Goal: Task Accomplishment & Management: Complete application form

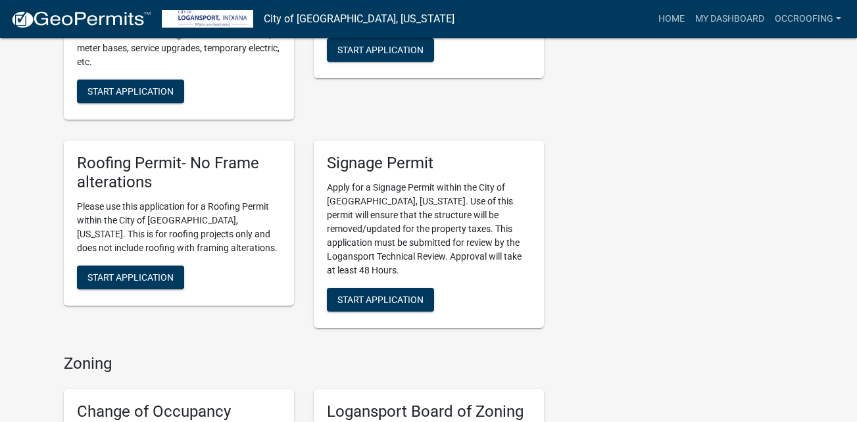
scroll to position [874, 0]
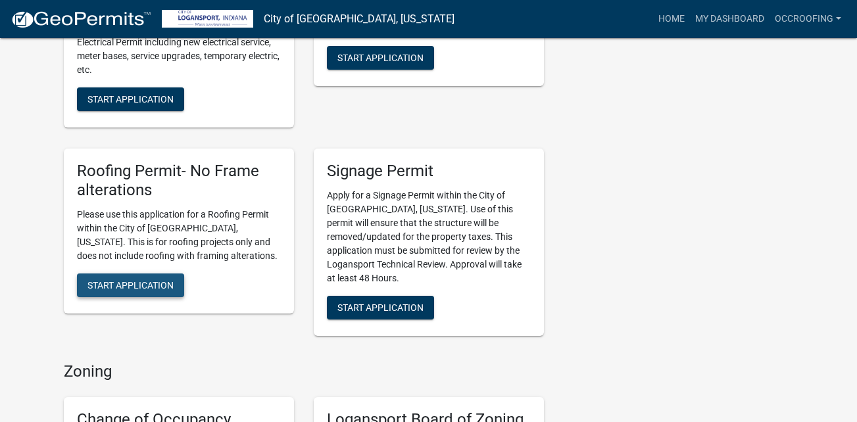
click at [125, 280] on span "Start Application" at bounding box center [131, 285] width 86 height 11
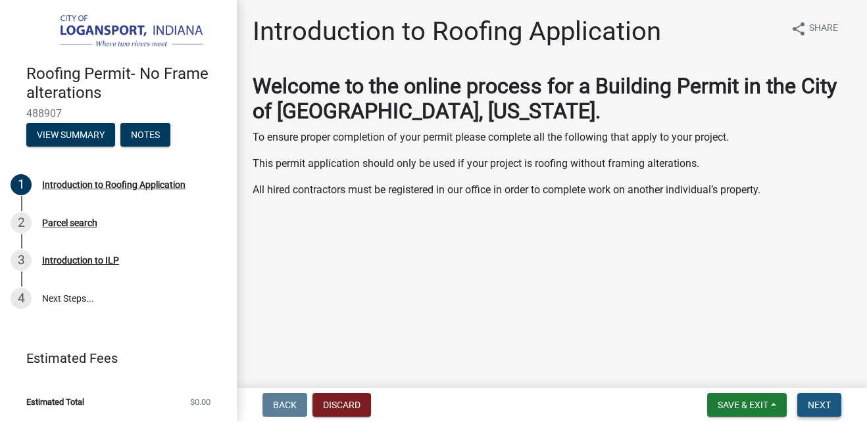
click at [830, 401] on span "Next" at bounding box center [819, 405] width 23 height 11
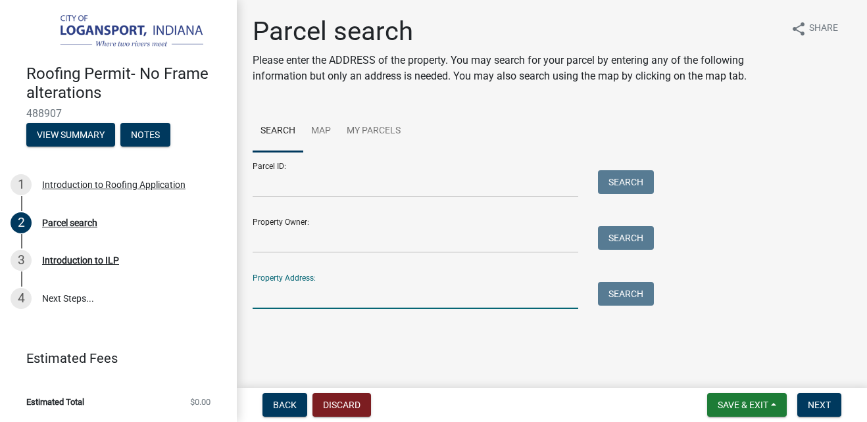
click at [299, 290] on input "Property Address:" at bounding box center [416, 295] width 326 height 27
click at [424, 354] on main "Parcel search Please enter the ADDRESS of the property. You may search for your…" at bounding box center [552, 191] width 630 height 383
click at [286, 301] on input "Property Address:" at bounding box center [416, 295] width 326 height 27
click at [331, 297] on input "Property Address:" at bounding box center [416, 295] width 326 height 27
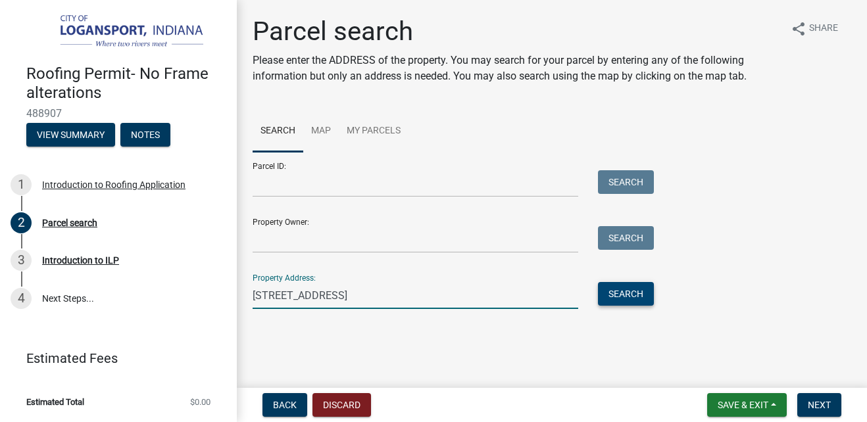
type input "[STREET_ADDRESS]"
click at [632, 297] on button "Search" at bounding box center [626, 294] width 56 height 24
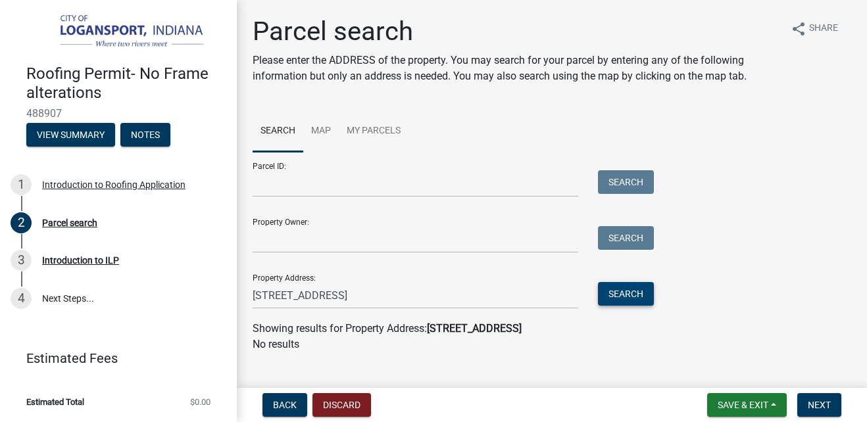
scroll to position [21, 0]
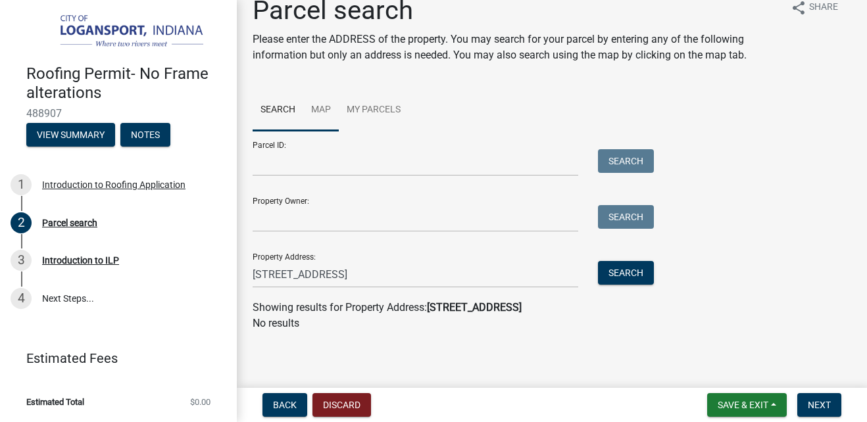
click at [320, 107] on link "Map" at bounding box center [321, 110] width 36 height 42
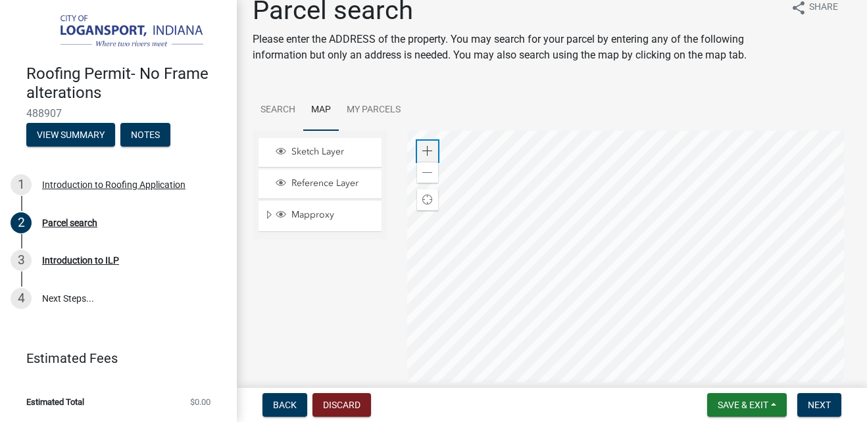
click at [425, 150] on span at bounding box center [427, 151] width 11 height 11
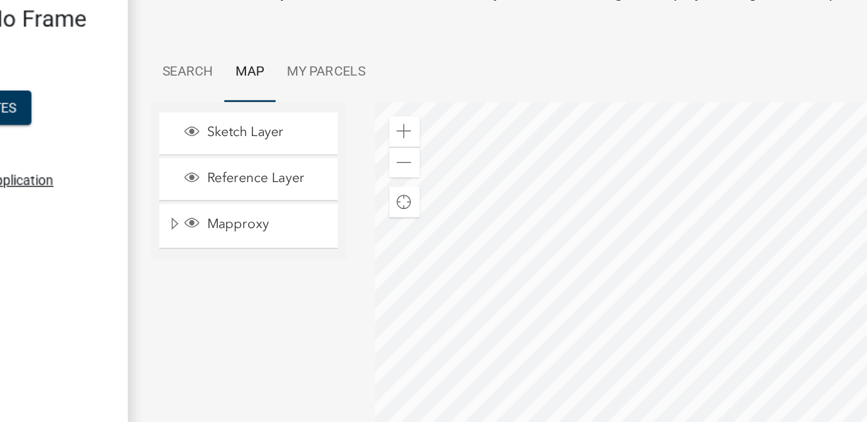
click at [541, 185] on div at bounding box center [629, 295] width 444 height 329
click at [429, 147] on span at bounding box center [427, 151] width 11 height 11
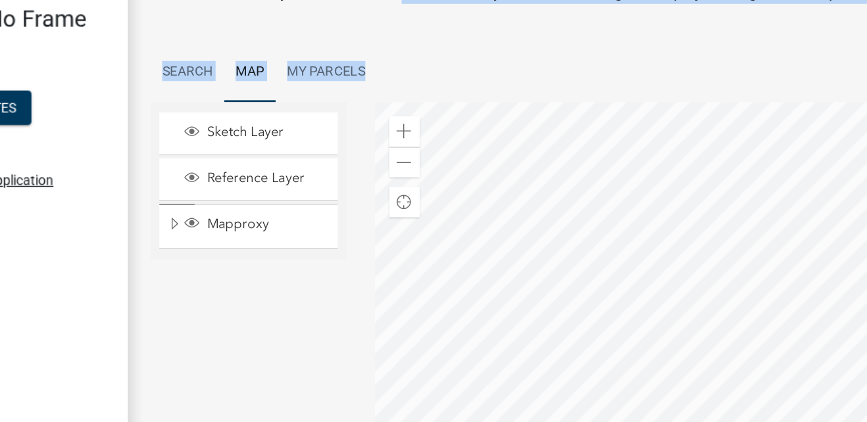
drag, startPoint x: 480, startPoint y: 122, endPoint x: 428, endPoint y: 69, distance: 73.5
click at [428, 69] on div "Parcel search Please enter the ADDRESS of the property. You may search for your…" at bounding box center [552, 249] width 619 height 509
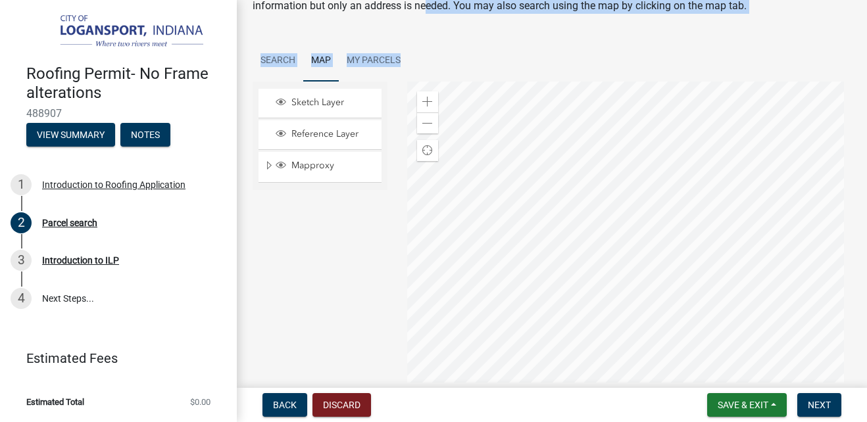
scroll to position [74, 0]
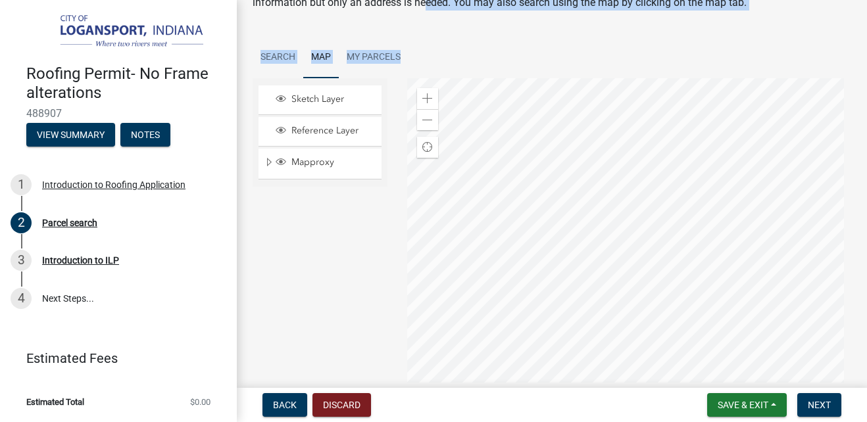
click at [776, 33] on div "Parcel search Please enter the ADDRESS of the property. You may search for your…" at bounding box center [552, 196] width 619 height 509
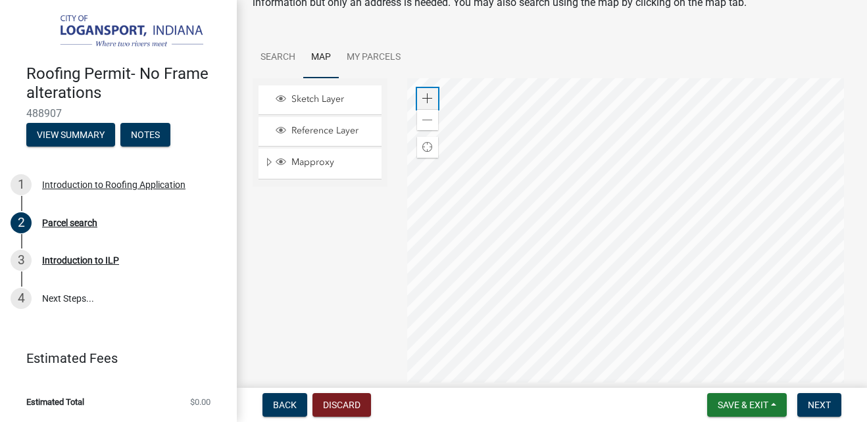
click at [426, 99] on span at bounding box center [427, 98] width 11 height 11
click at [851, 309] on div at bounding box center [629, 242] width 444 height 329
click at [762, 319] on div at bounding box center [629, 242] width 444 height 329
click at [430, 92] on div "Zoom in" at bounding box center [427, 98] width 21 height 21
click at [655, 299] on div at bounding box center [629, 242] width 444 height 329
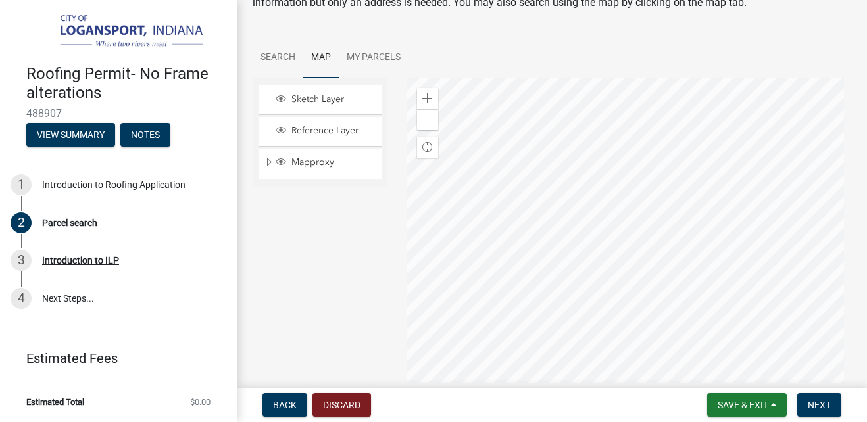
click at [590, 310] on div at bounding box center [629, 242] width 444 height 329
click at [557, 259] on div at bounding box center [629, 242] width 444 height 329
click at [564, 253] on div at bounding box center [629, 242] width 444 height 329
click at [517, 258] on div at bounding box center [629, 242] width 444 height 329
click at [559, 257] on div at bounding box center [629, 242] width 444 height 329
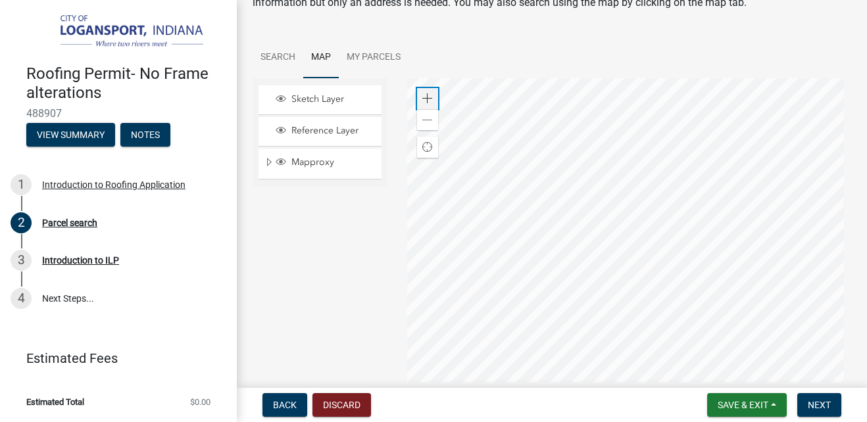
click at [428, 97] on span at bounding box center [427, 98] width 11 height 11
click at [529, 84] on div at bounding box center [629, 242] width 444 height 329
click at [707, 159] on div at bounding box center [629, 242] width 444 height 329
click at [581, 280] on div at bounding box center [629, 242] width 444 height 329
click at [609, 203] on div at bounding box center [629, 242] width 444 height 329
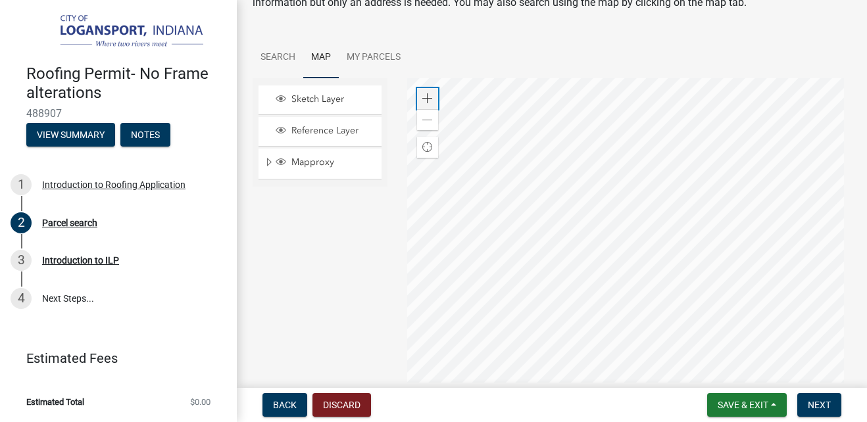
click at [422, 97] on span at bounding box center [427, 98] width 11 height 11
click at [653, 293] on div at bounding box center [629, 242] width 444 height 329
click at [616, 342] on div at bounding box center [629, 242] width 444 height 329
click at [687, 376] on div at bounding box center [629, 242] width 444 height 329
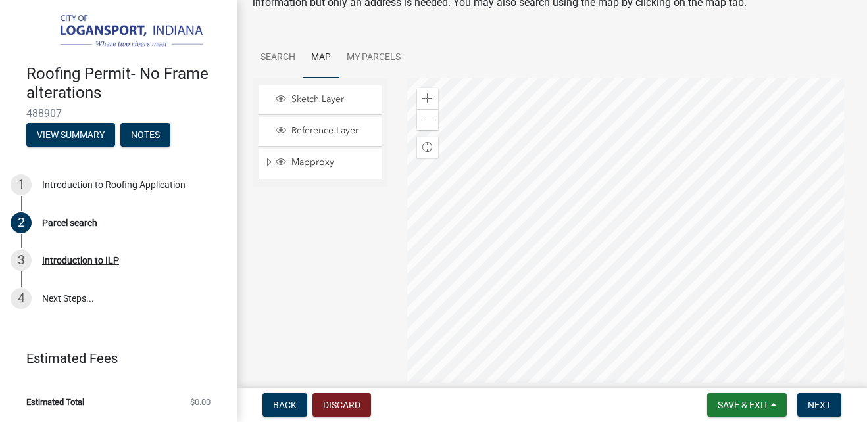
click at [643, 407] on div at bounding box center [629, 242] width 444 height 329
click at [550, 78] on div at bounding box center [629, 242] width 444 height 329
click at [558, 103] on div at bounding box center [629, 242] width 444 height 329
click at [547, 78] on div at bounding box center [629, 242] width 444 height 329
click at [563, 119] on div at bounding box center [629, 242] width 444 height 329
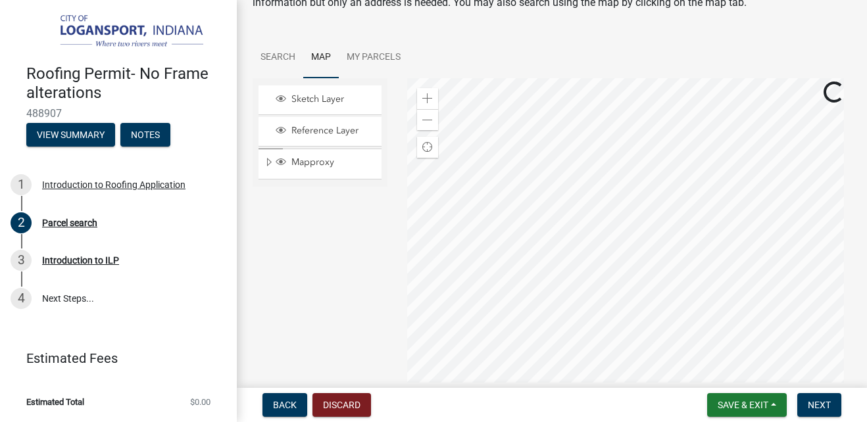
click at [568, 101] on div at bounding box center [629, 242] width 444 height 329
click at [593, 92] on div at bounding box center [629, 242] width 444 height 329
click at [576, 184] on div at bounding box center [629, 242] width 444 height 329
click at [575, 192] on div at bounding box center [629, 242] width 444 height 329
click at [582, 199] on div at bounding box center [629, 242] width 444 height 329
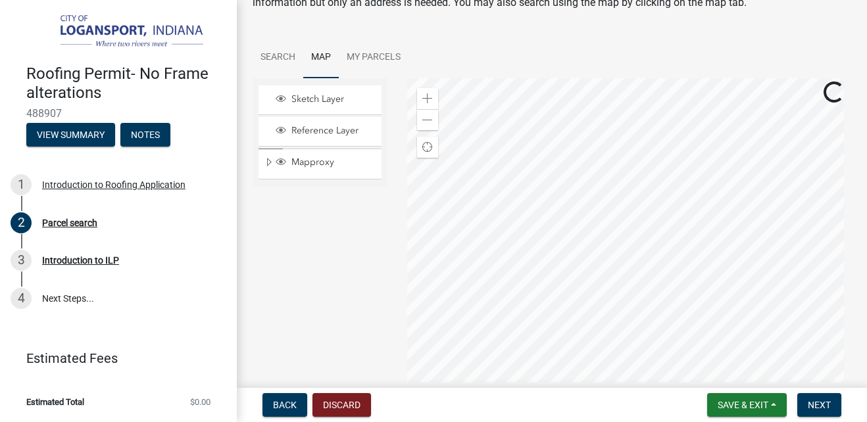
click at [624, 352] on div at bounding box center [629, 242] width 444 height 329
click at [588, 263] on div at bounding box center [629, 242] width 444 height 329
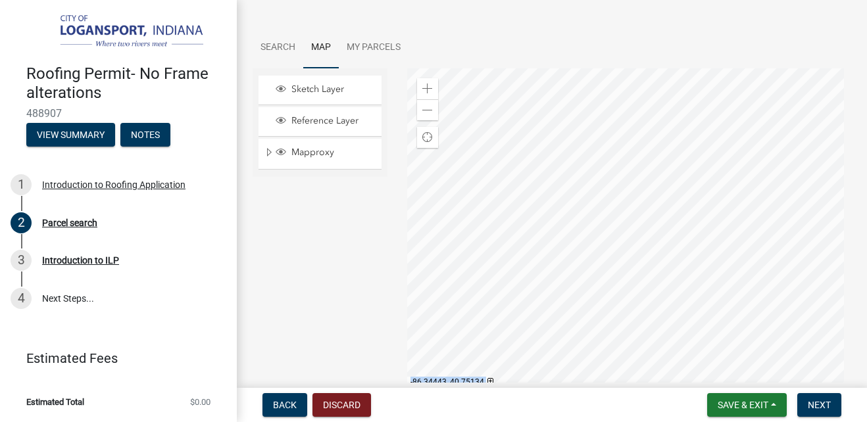
click at [590, 240] on wm-app "Roofing Permit- No Frame alterations 488907 View Summary Notes 1 Introduction t…" at bounding box center [433, 211] width 867 height 422
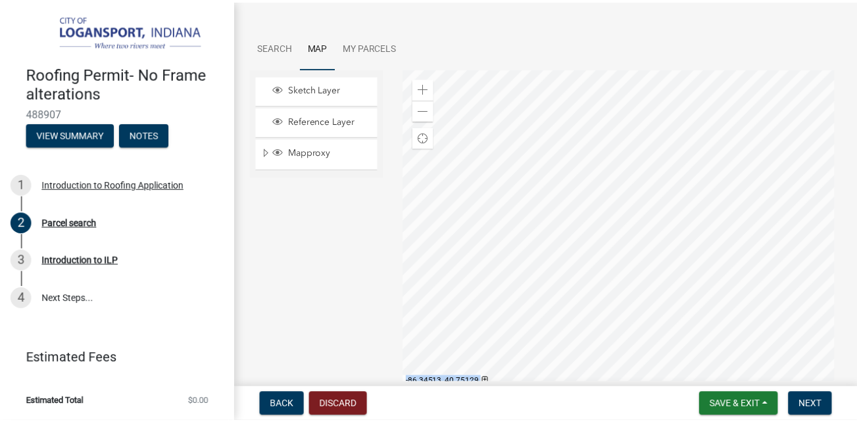
scroll to position [228, 0]
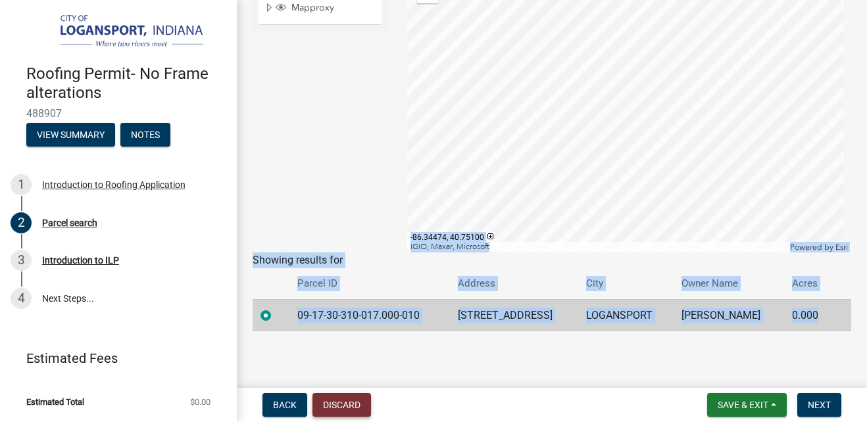
click at [331, 409] on button "Discard" at bounding box center [342, 405] width 59 height 24
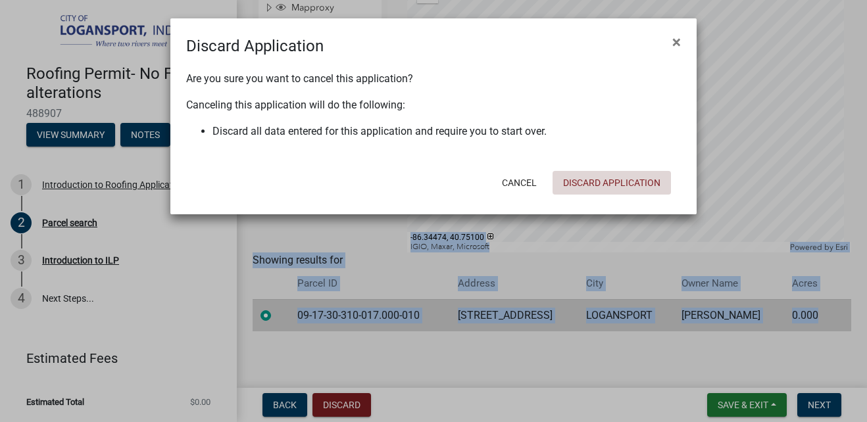
click at [596, 182] on button "Discard Application" at bounding box center [612, 183] width 118 height 24
